Goal: Task Accomplishment & Management: Use online tool/utility

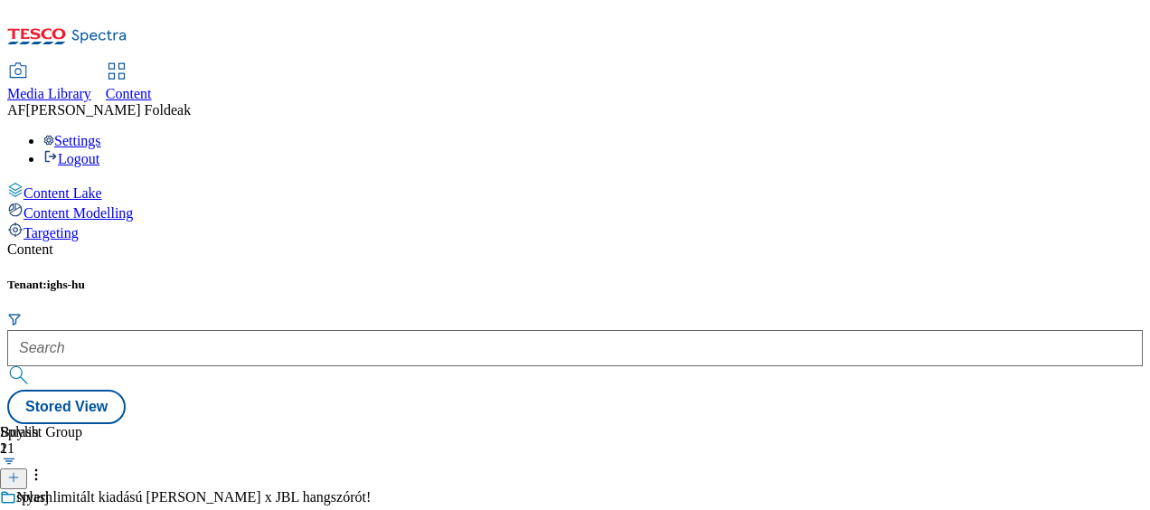
scroll to position [840, 0]
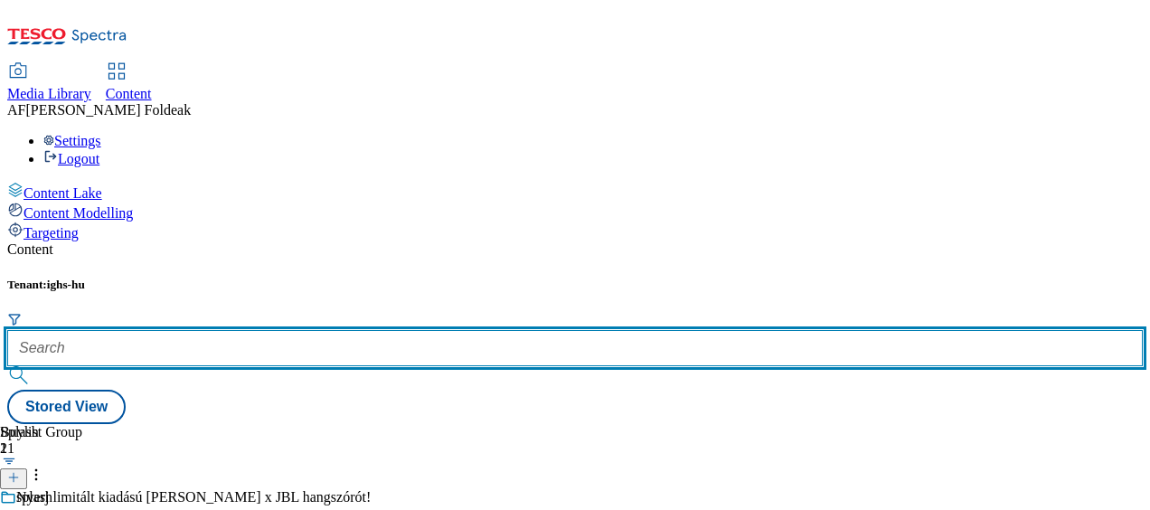
click at [402, 330] on input "text" at bounding box center [575, 348] width 1136 height 36
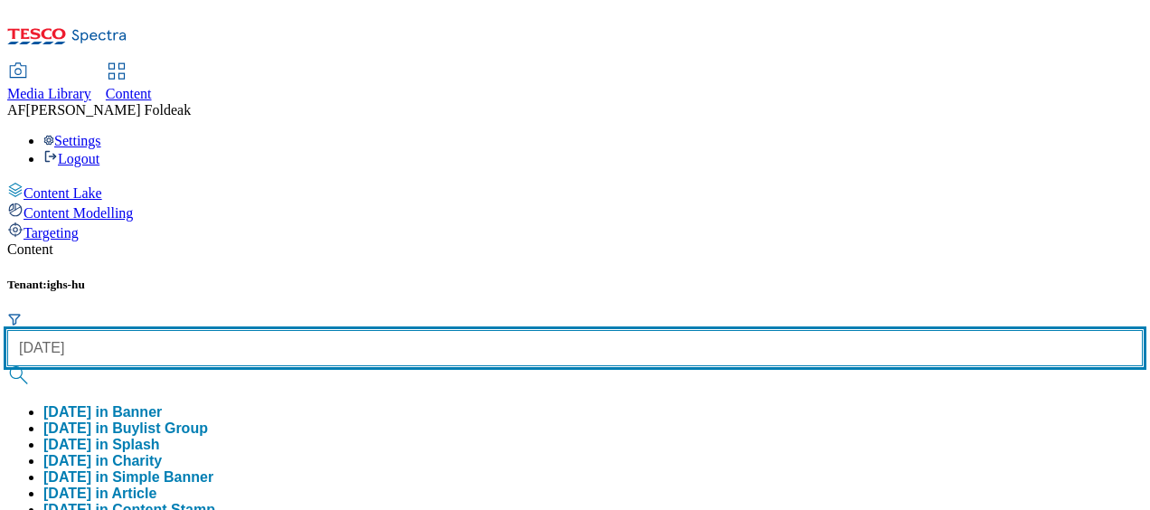
type input "halloween"
click at [7, 366] on button "submit" at bounding box center [19, 375] width 25 height 18
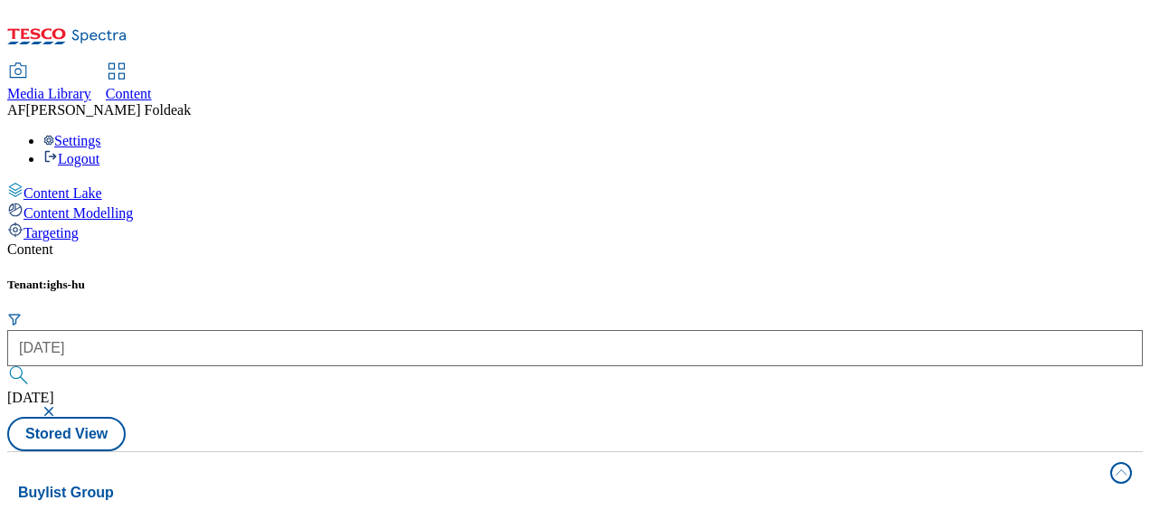
click at [646, 278] on div "Tenant: ighs-hu halloween halloween Stored View" at bounding box center [575, 365] width 1136 height 174
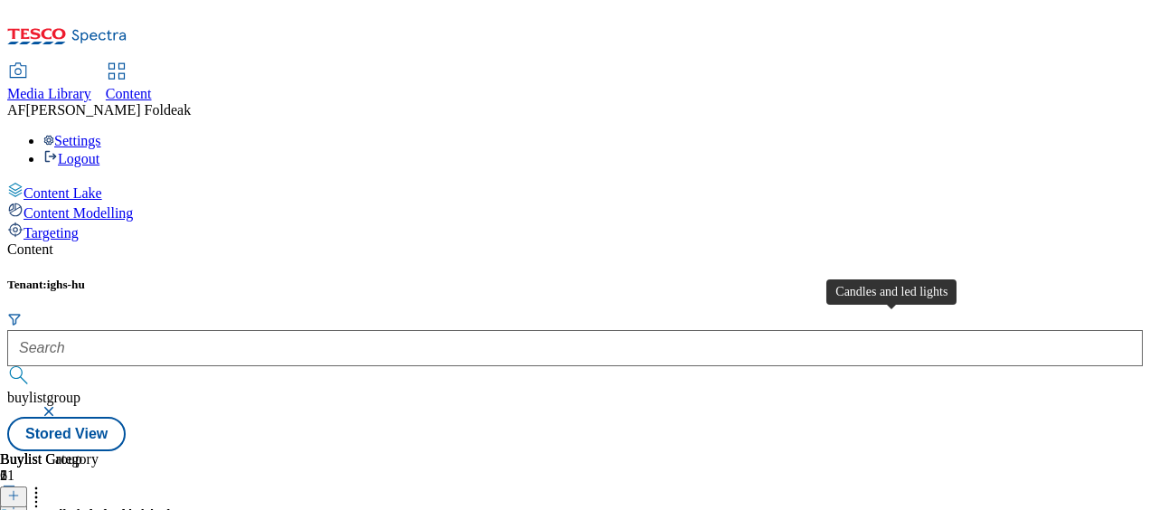
click at [20, 489] on icon at bounding box center [13, 495] width 13 height 13
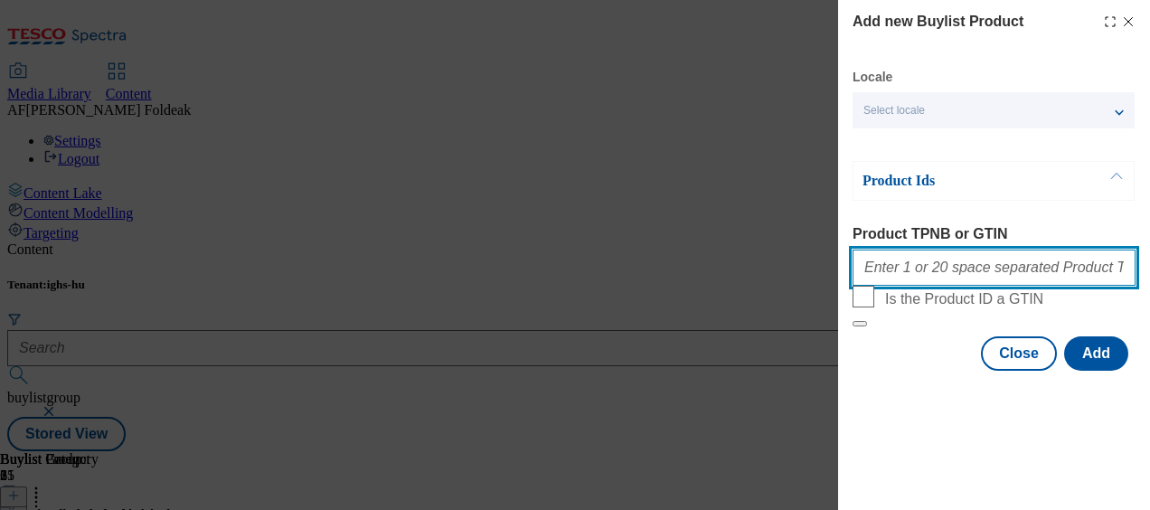
click at [971, 271] on input "Product TPNB or GTIN" at bounding box center [994, 268] width 283 height 36
paste input "100957612"
paste input "100957646"
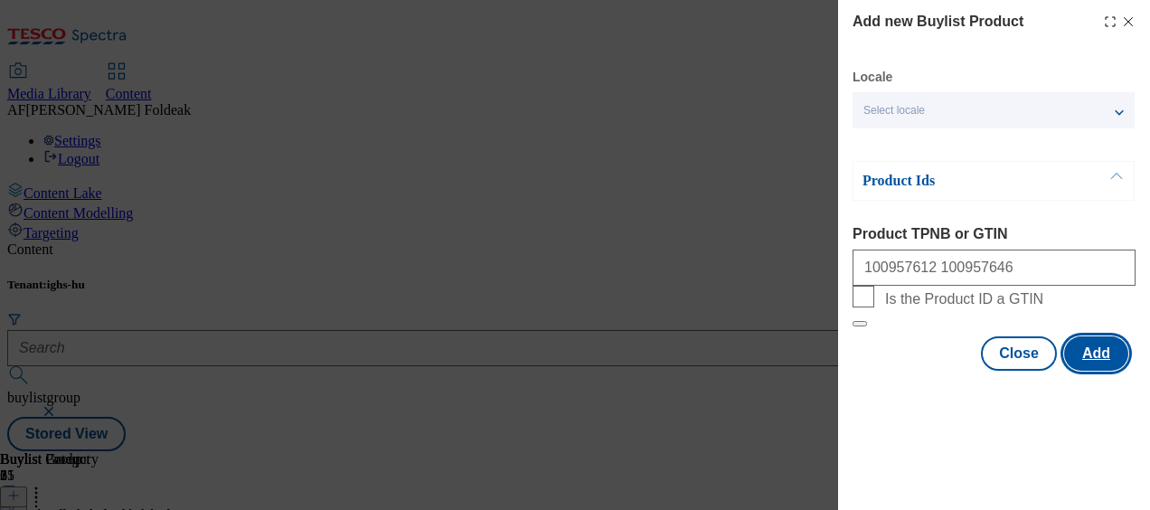
click at [1094, 371] on button "Add" at bounding box center [1097, 353] width 64 height 34
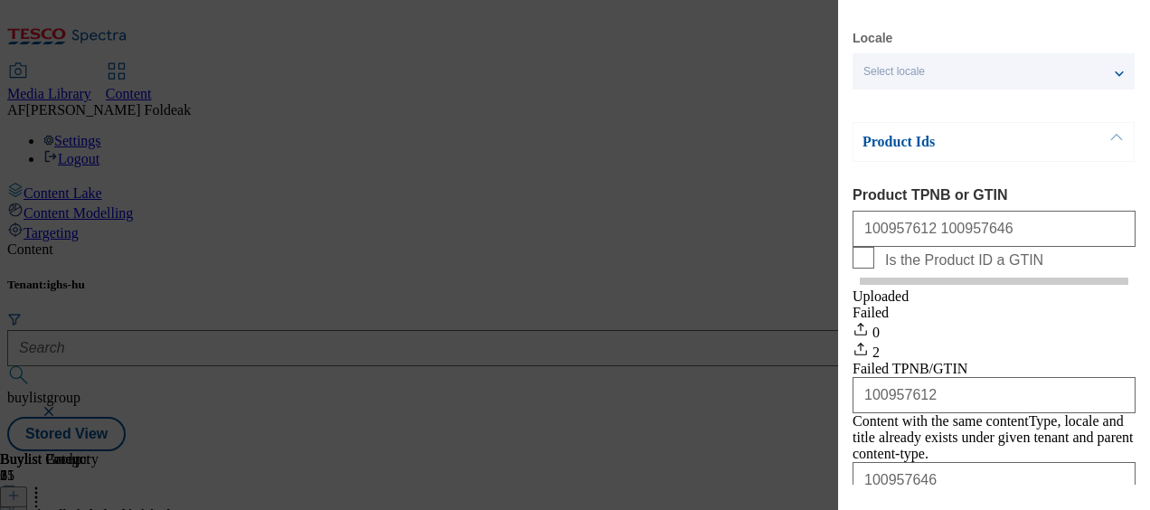
scroll to position [34, 0]
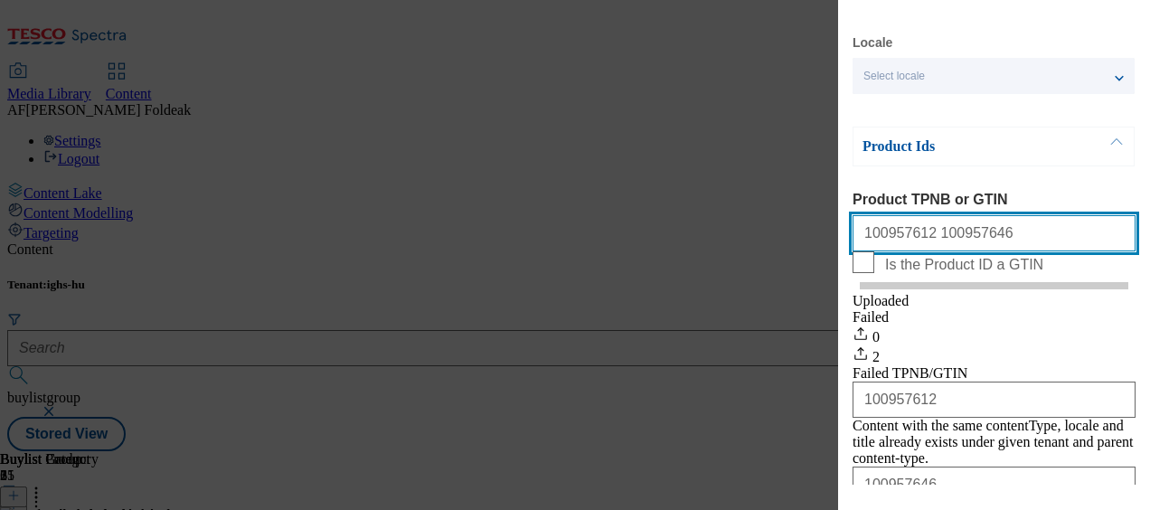
click at [915, 240] on input "100957612 100957646" at bounding box center [994, 233] width 283 height 36
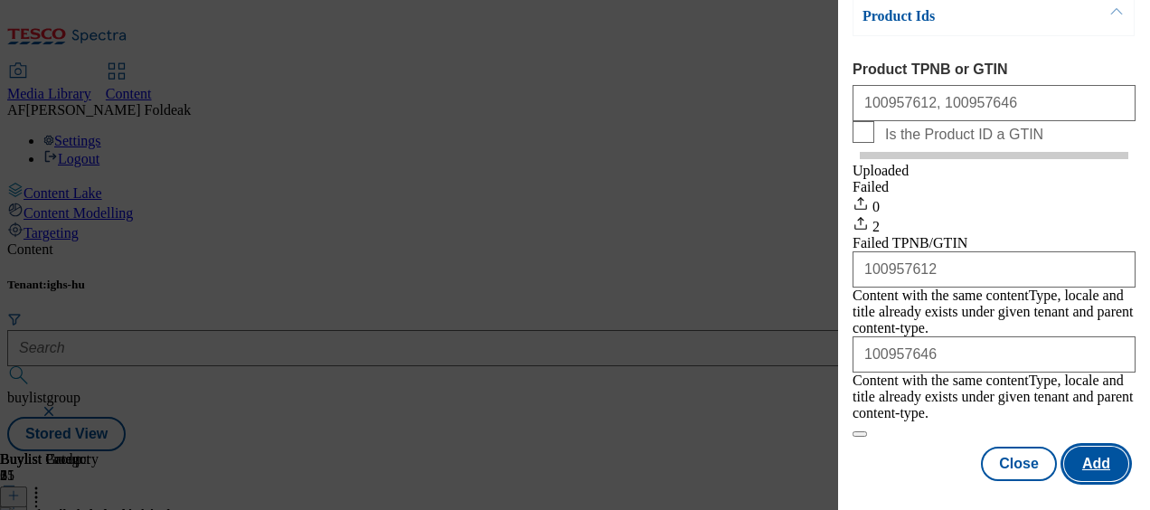
click at [1081, 447] on button "Add" at bounding box center [1097, 464] width 64 height 34
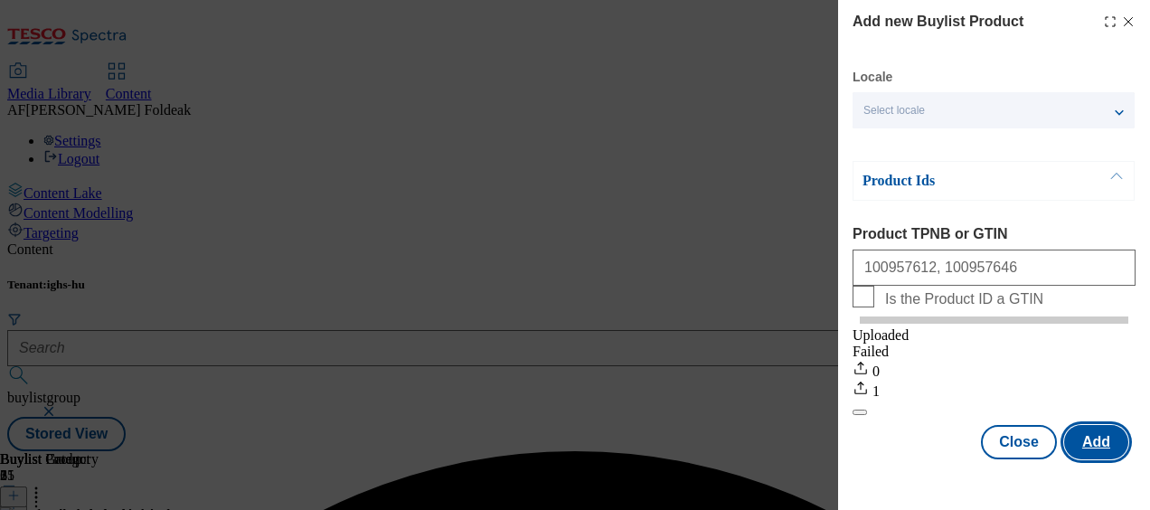
scroll to position [0, 0]
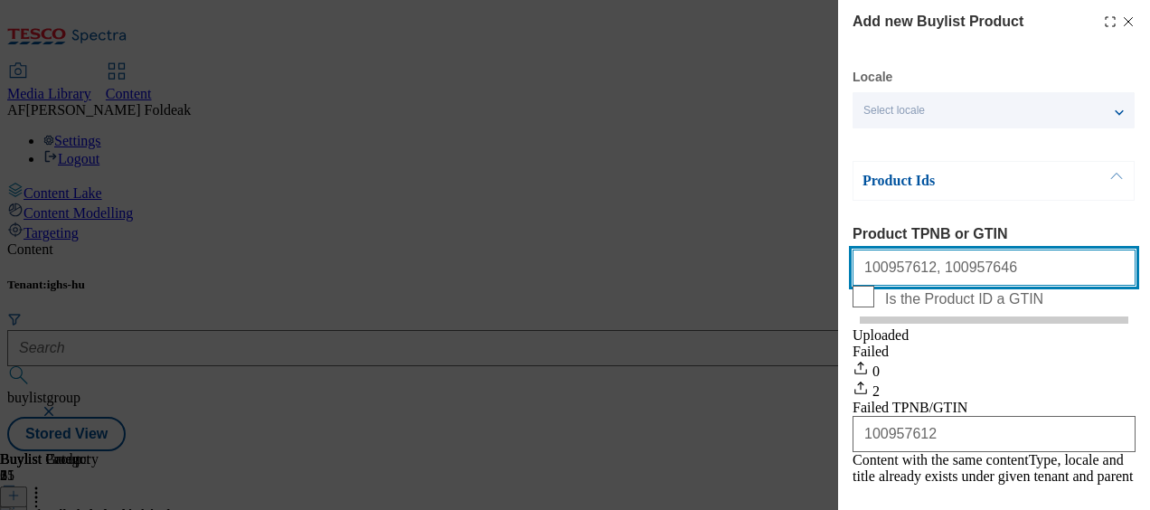
drag, startPoint x: 913, startPoint y: 273, endPoint x: 1065, endPoint y: 279, distance: 152.0
click at [1065, 279] on input "100957612, 100957646" at bounding box center [994, 268] width 283 height 36
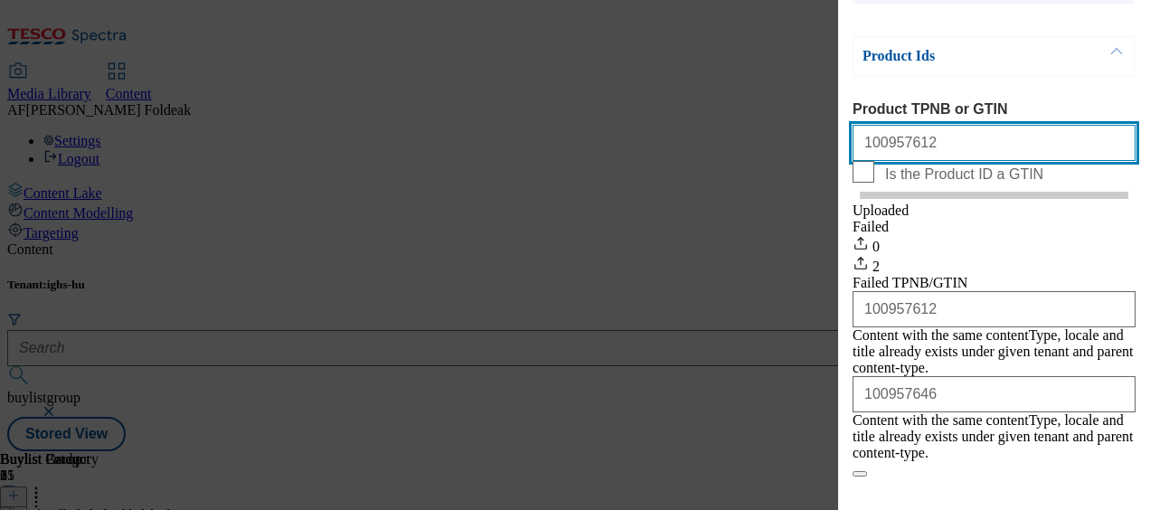
scroll to position [169, 0]
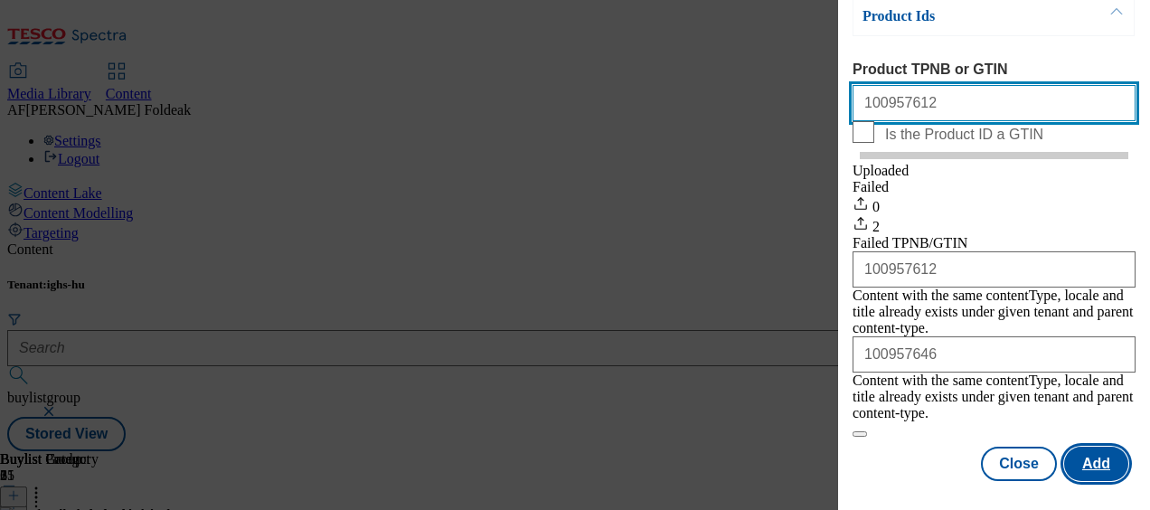
type input "100957612"
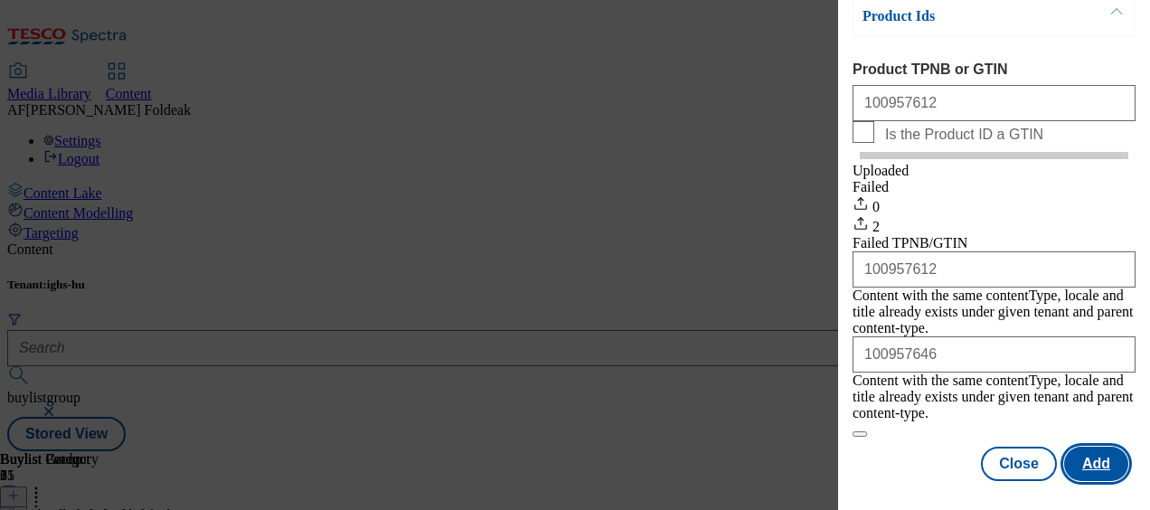
click at [1079, 454] on button "Add" at bounding box center [1097, 464] width 64 height 34
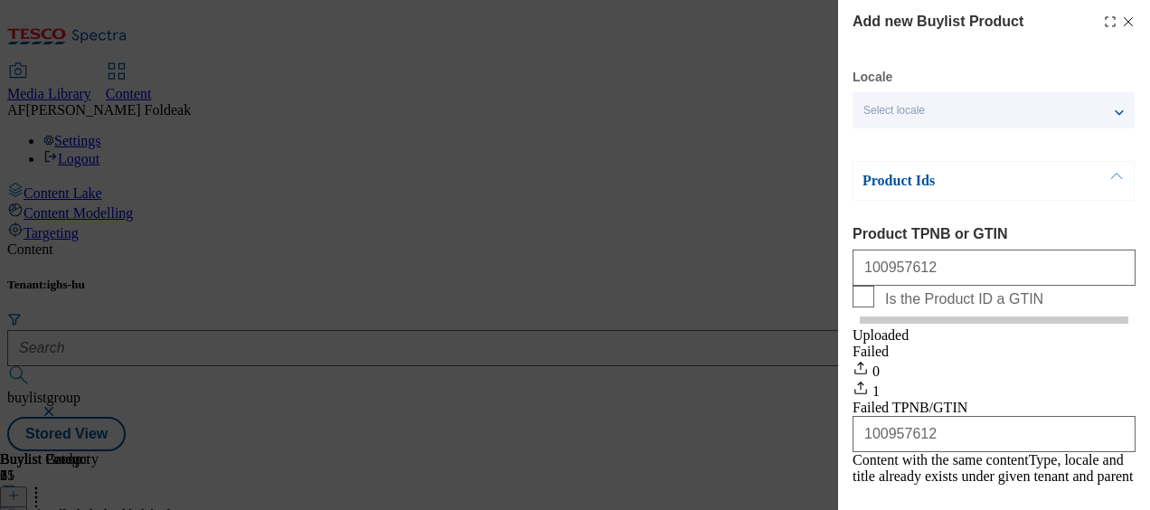
scroll to position [1, 0]
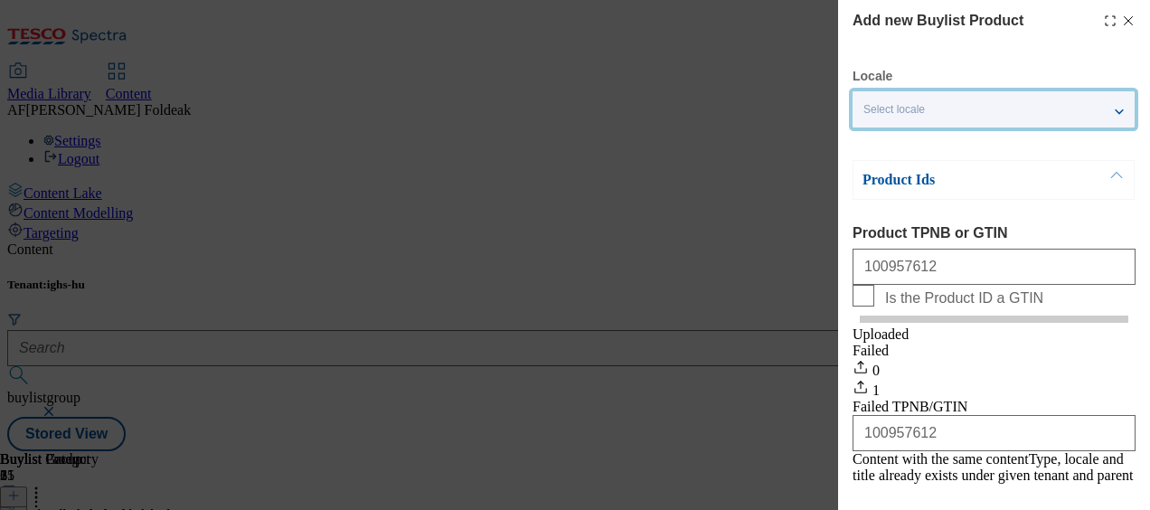
click at [1109, 112] on div "Select locale" at bounding box center [994, 109] width 282 height 36
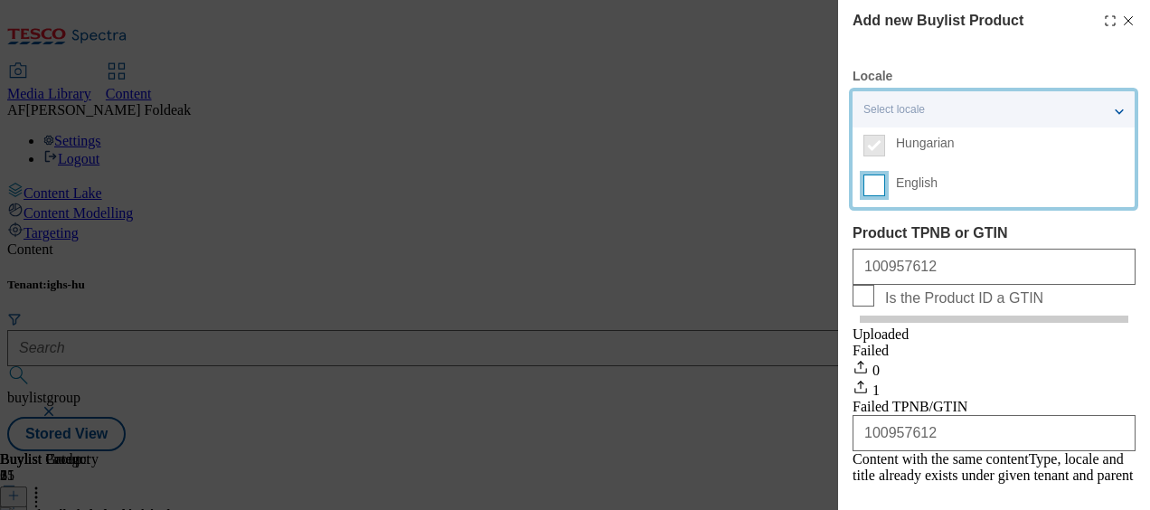
click at [875, 182] on input "English" at bounding box center [875, 186] width 22 height 22
click at [1125, 109] on div "2 locales selected" at bounding box center [994, 109] width 282 height 36
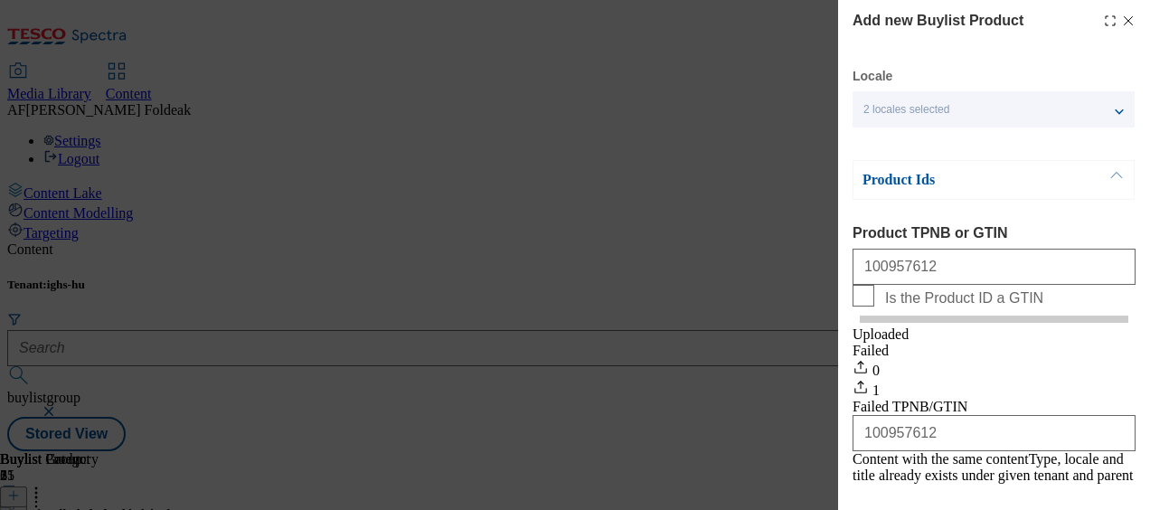
scroll to position [98, 0]
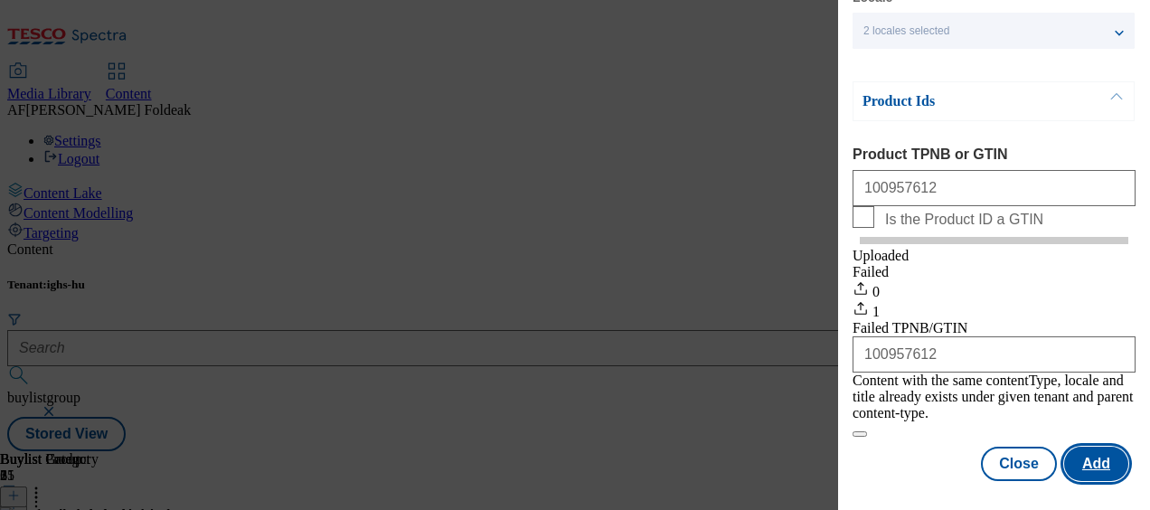
click at [1084, 456] on button "Add" at bounding box center [1097, 464] width 64 height 34
click at [1008, 448] on button "Close" at bounding box center [1019, 464] width 76 height 34
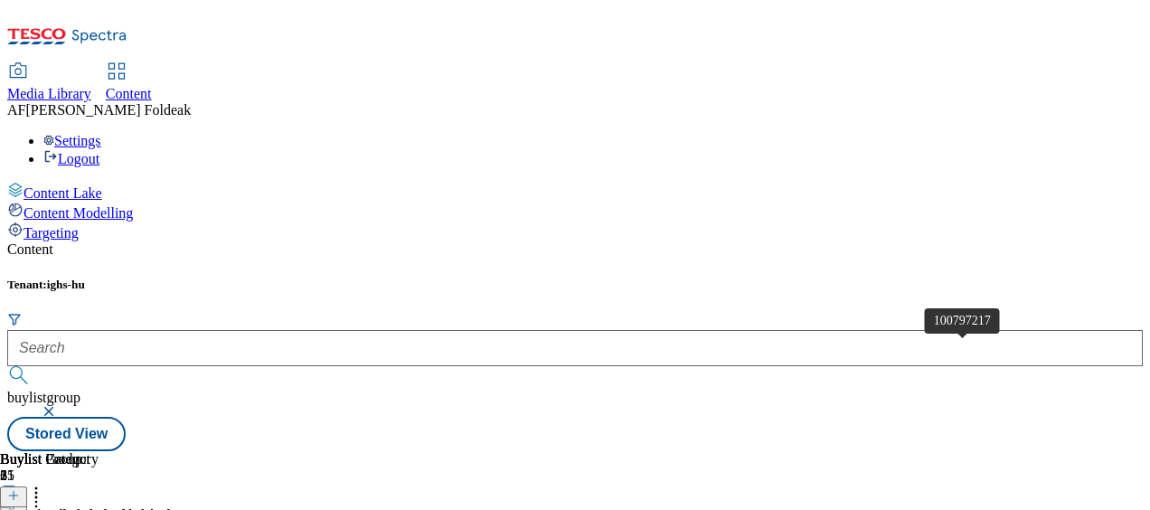
scroll to position [12, 0]
click at [27, 487] on button at bounding box center [13, 497] width 27 height 21
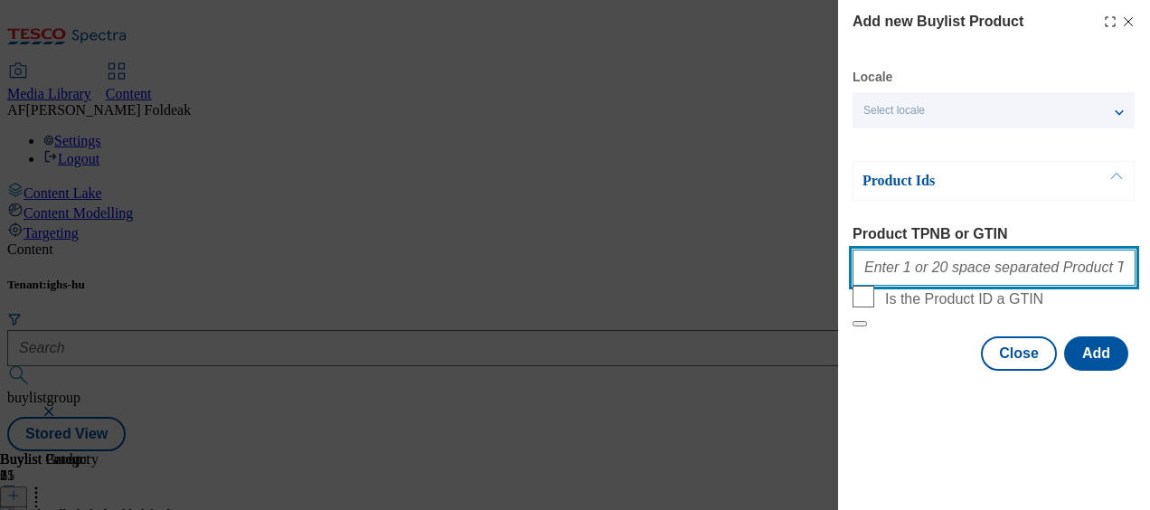
click at [971, 270] on input "Product TPNB or GTIN" at bounding box center [994, 268] width 283 height 36
paste input "100957646"
type input "100957646"
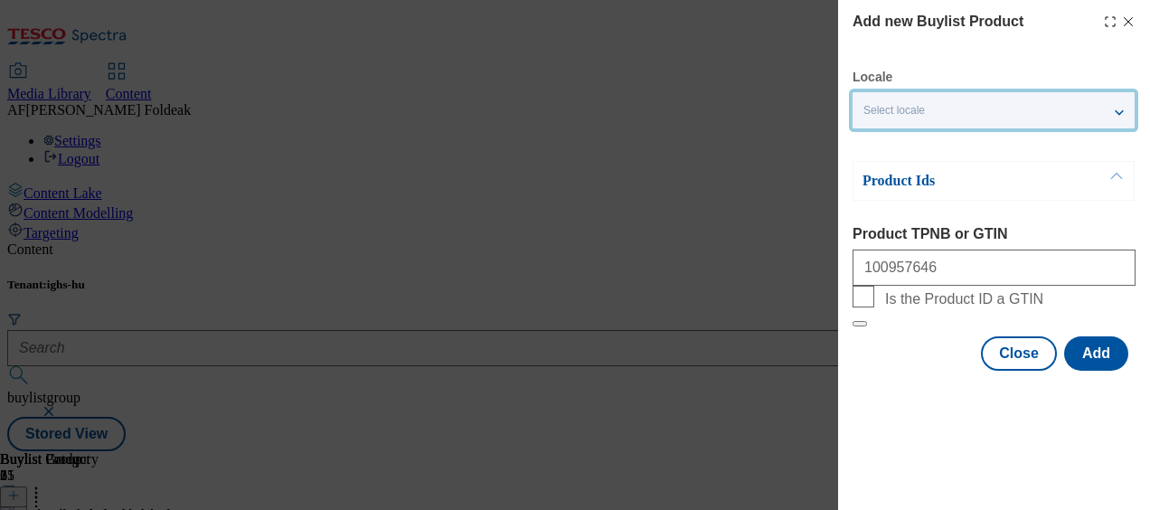
click at [1113, 118] on div "Select locale" at bounding box center [994, 110] width 282 height 36
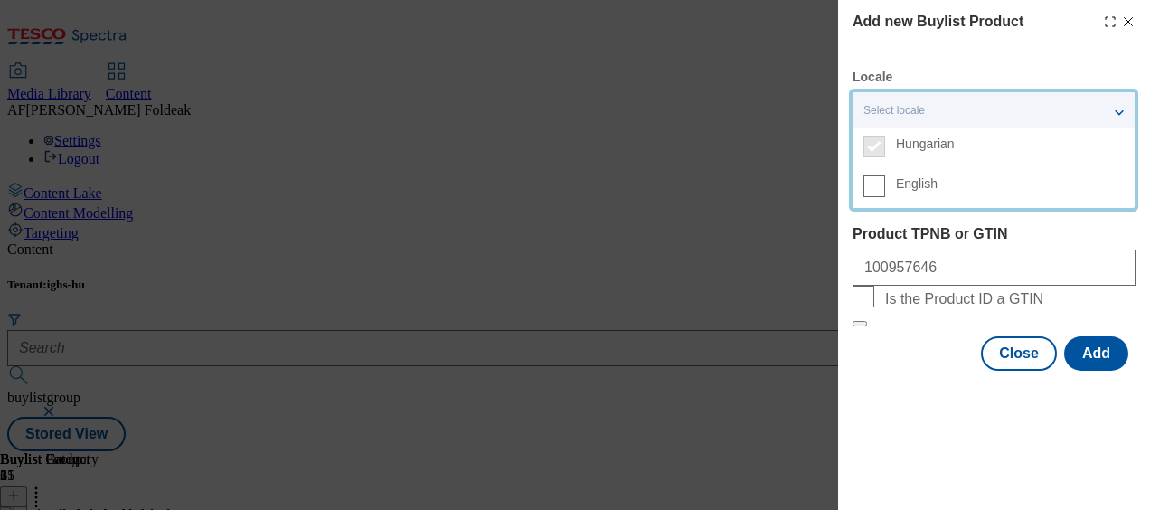
click at [1031, 191] on span "English" at bounding box center [1010, 183] width 228 height 16
click at [885, 191] on input "English" at bounding box center [875, 186] width 22 height 22
click at [1132, 100] on div "2 locales selected" at bounding box center [994, 110] width 282 height 36
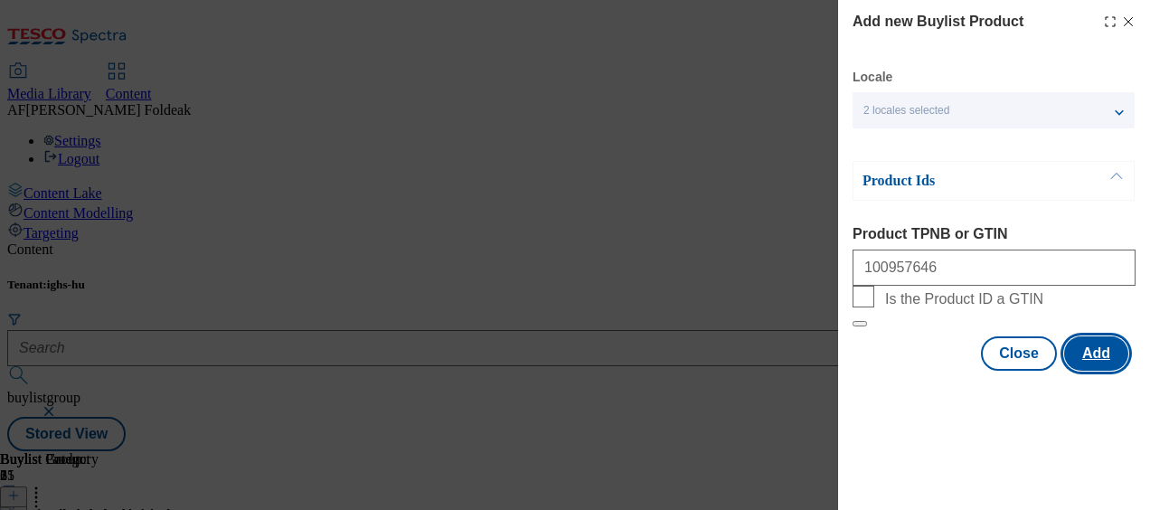
click at [1080, 371] on button "Add" at bounding box center [1097, 353] width 64 height 34
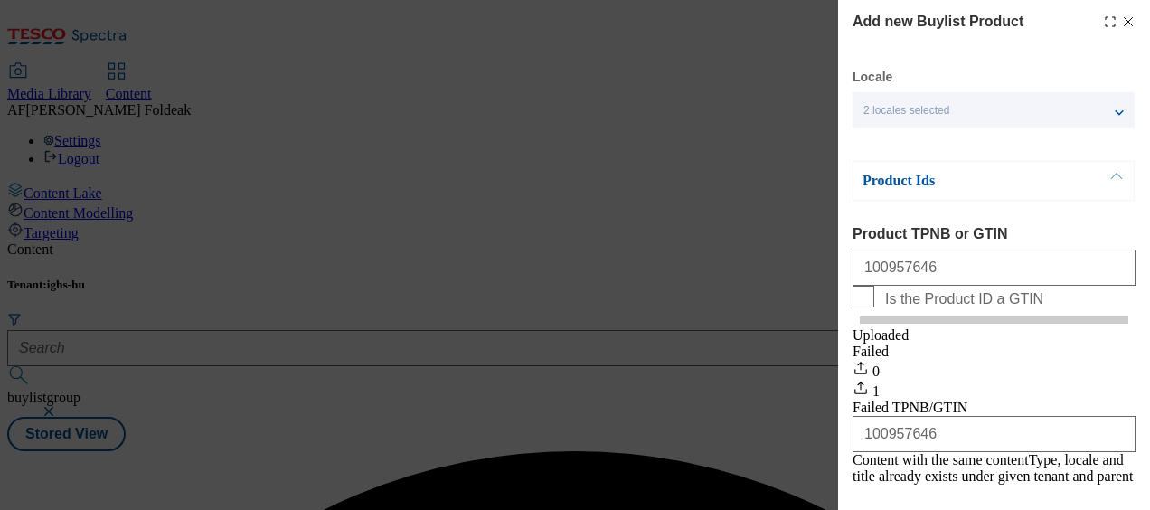
scroll to position [0, 0]
